Goal: Check status

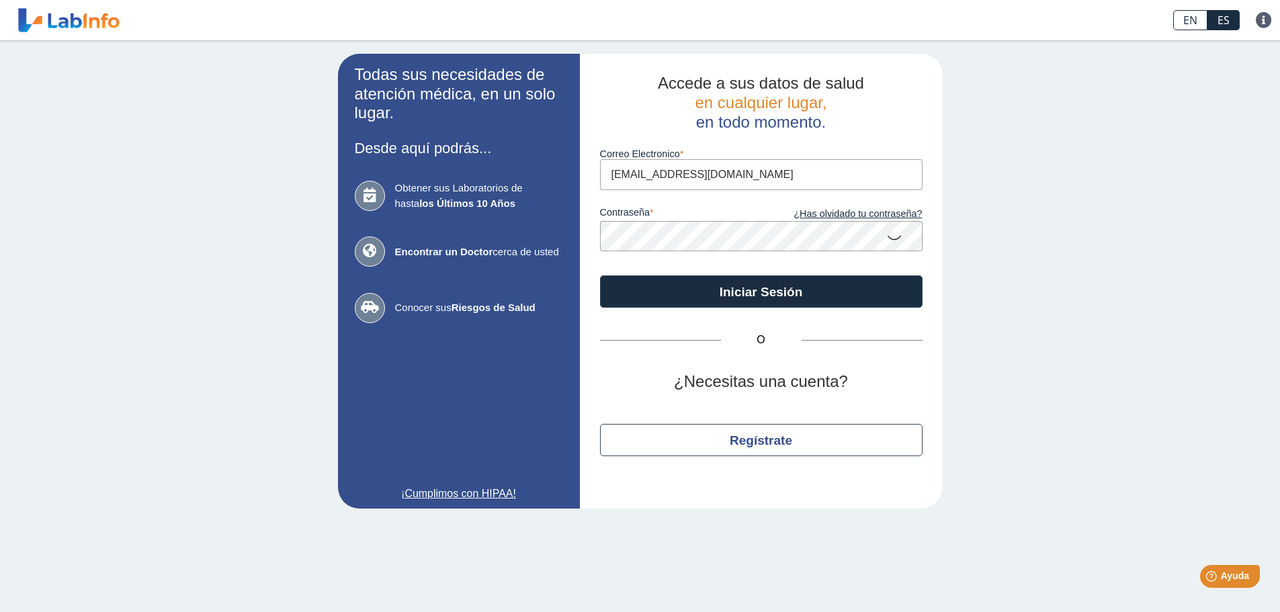
click at [644, 174] on input "[EMAIL_ADDRESS][DOMAIN_NAME]" at bounding box center [761, 174] width 323 height 30
click at [660, 174] on input "[EMAIL_ADDRESS][DOMAIN_NAME]" at bounding box center [761, 174] width 323 height 30
click at [701, 176] on input "[EMAIL_ADDRESS][DOMAIN_NAME]" at bounding box center [761, 174] width 323 height 30
type input "[EMAIL_ADDRESS][DOMAIN_NAME]"
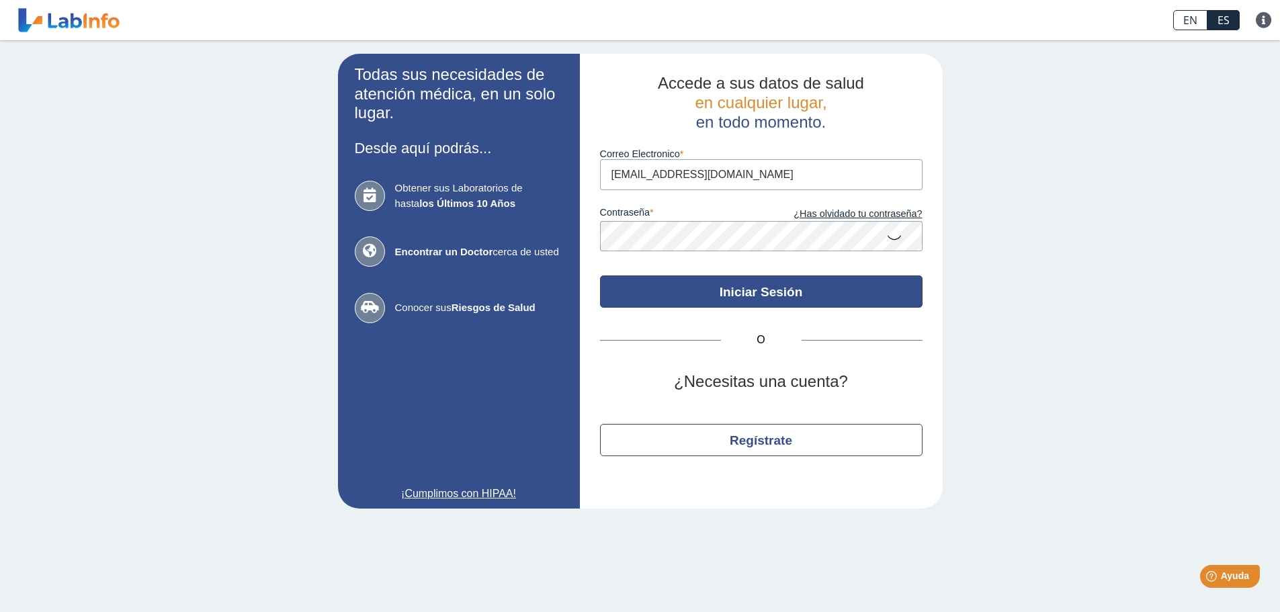
click at [724, 288] on button "Iniciar Sesión" at bounding box center [761, 292] width 323 height 32
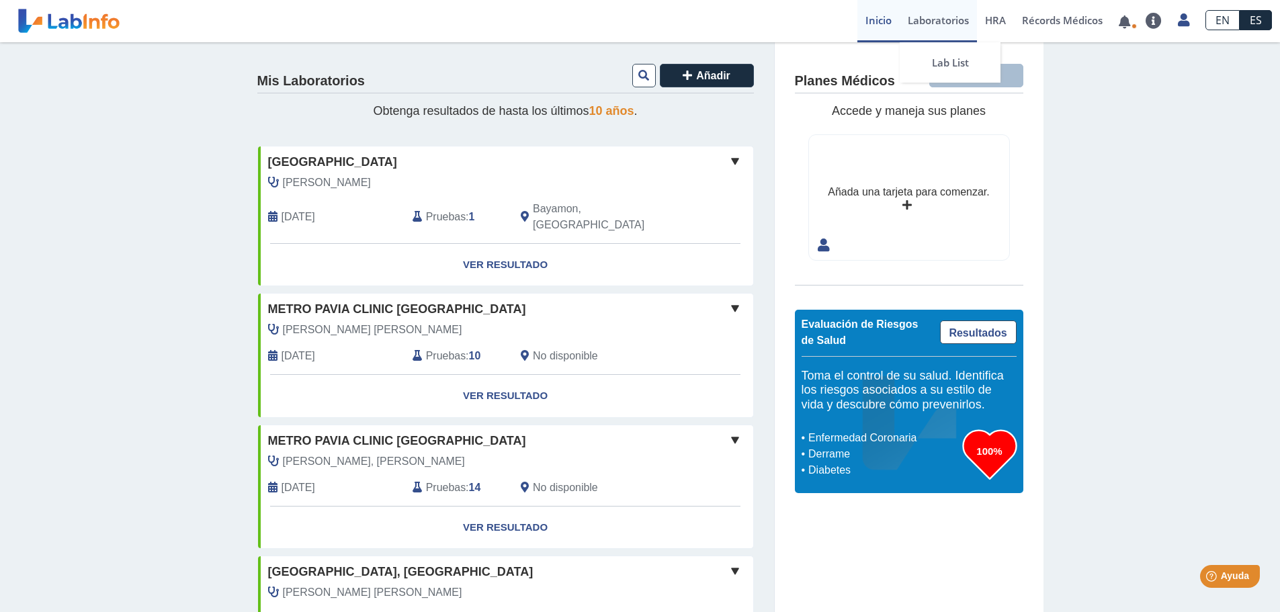
click at [917, 17] on link "Laboratorios" at bounding box center [938, 21] width 77 height 42
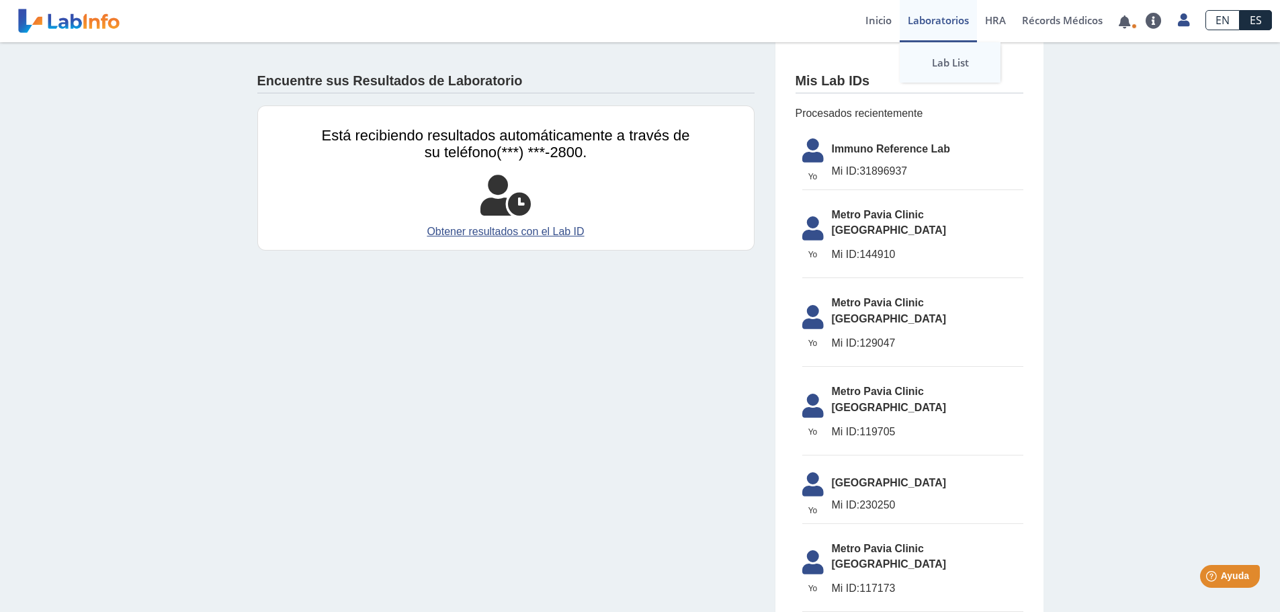
click at [945, 65] on link "Lab List" at bounding box center [950, 62] width 101 height 40
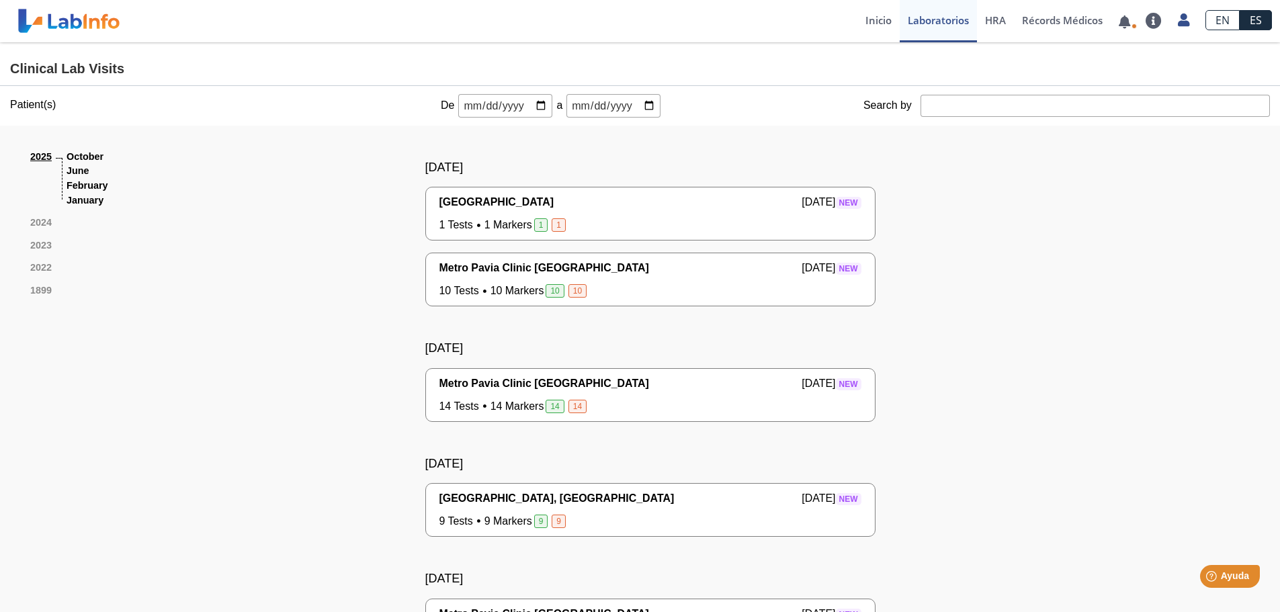
click at [537, 101] on input "date" at bounding box center [505, 106] width 94 height 24
type input "[DATE]"
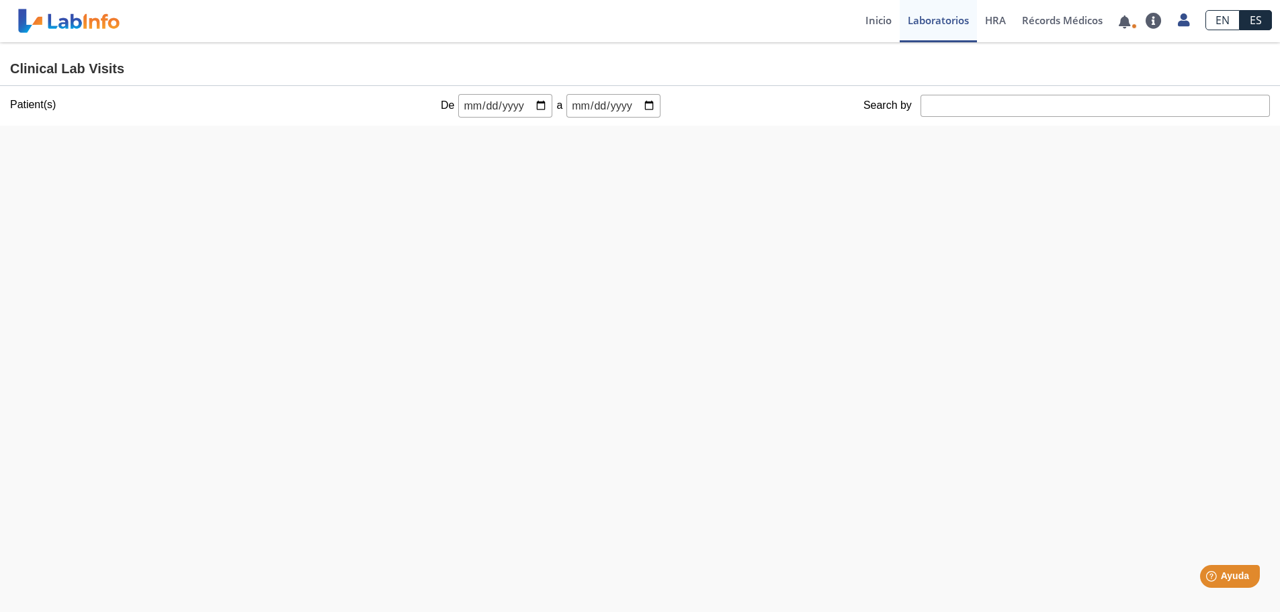
click at [641, 106] on input "date" at bounding box center [613, 106] width 94 height 24
type input "[DATE]"
click at [865, 229] on div at bounding box center [640, 398] width 1240 height 545
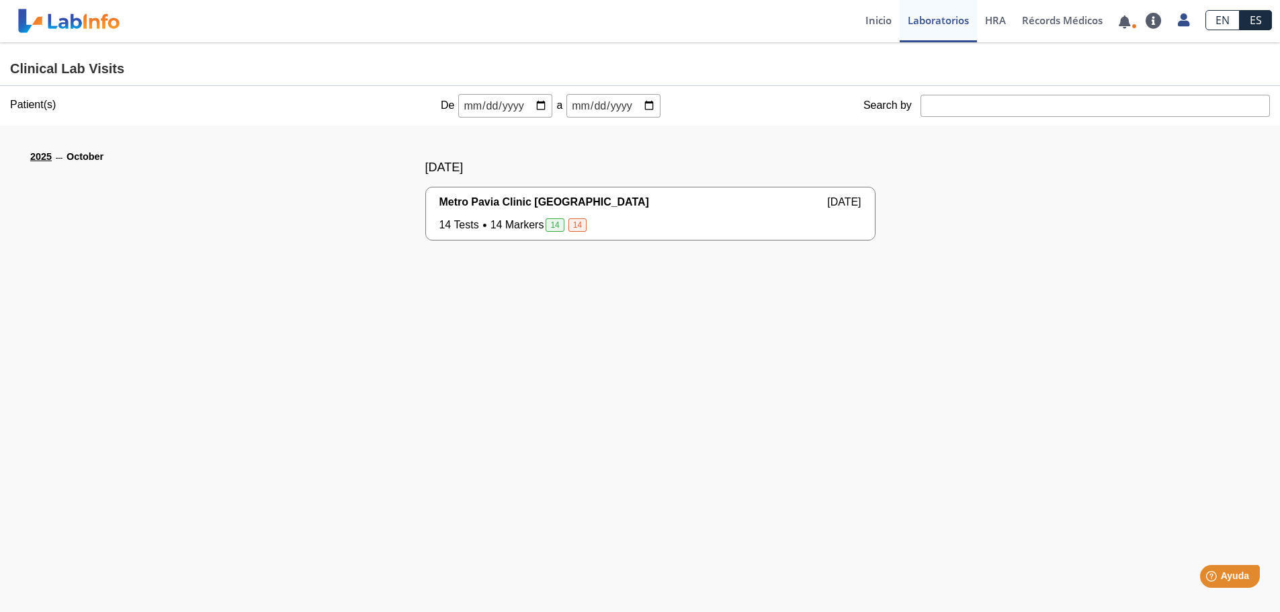
click at [730, 218] on div "14 Tests 14 Markers 14 [DEMOGRAPHIC_DATA] Yo" at bounding box center [650, 225] width 422 height 16
